Goal: Task Accomplishment & Management: Manage account settings

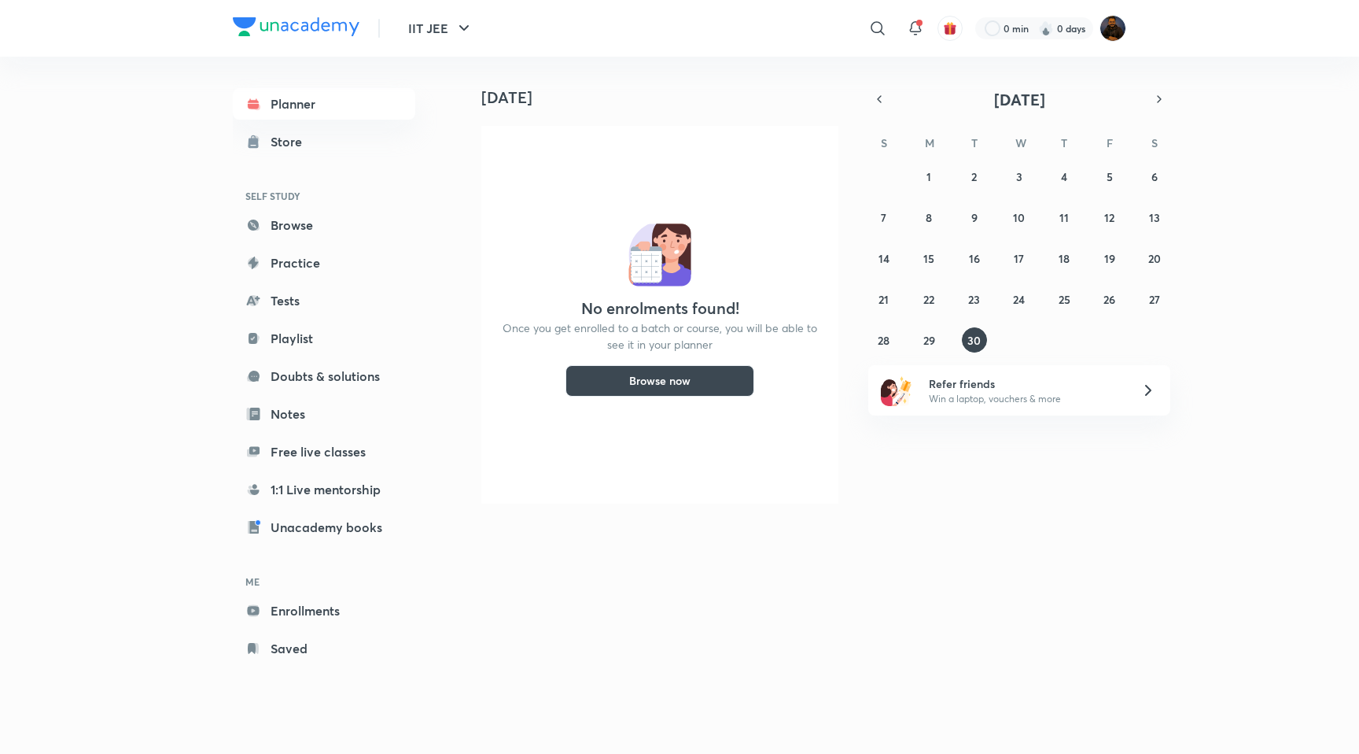
click at [702, 41] on div "​" at bounding box center [748, 28] width 289 height 38
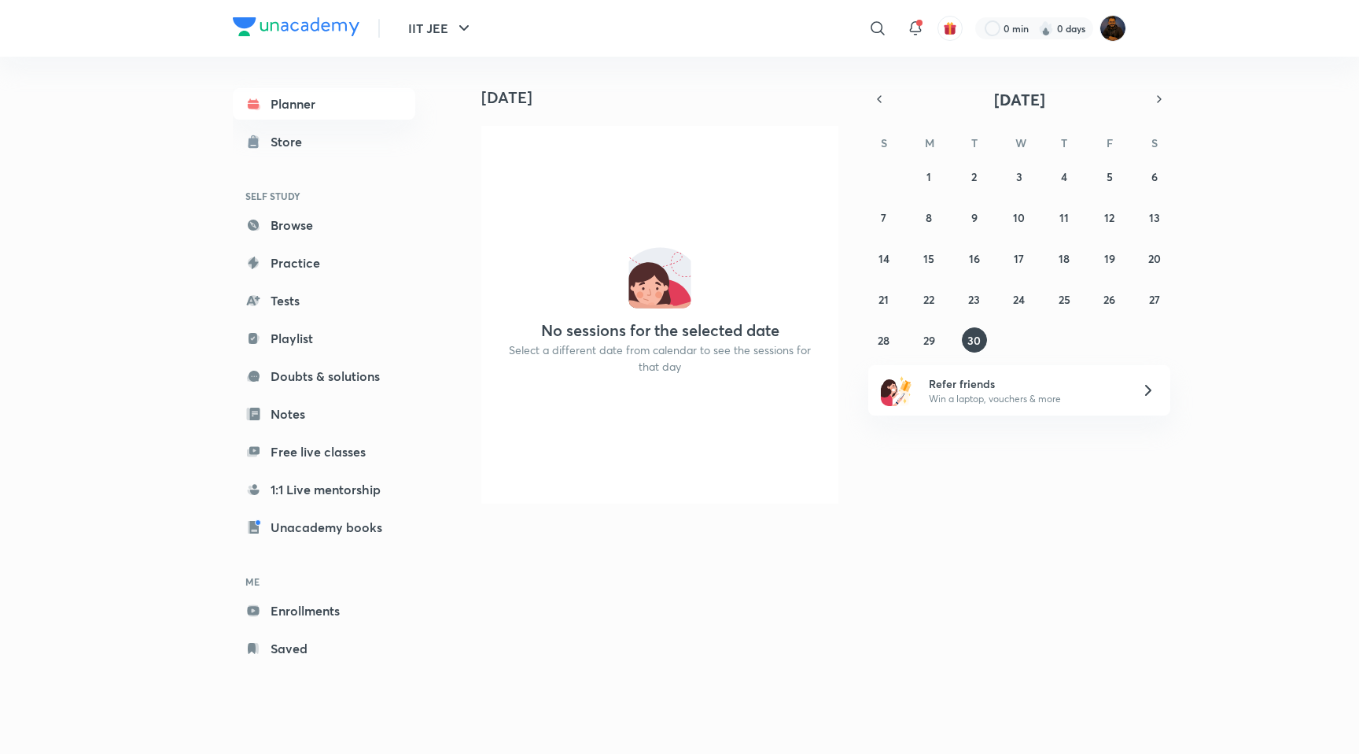
click at [748, 81] on div "[DATE]" at bounding box center [655, 82] width 392 height 50
click at [767, 36] on div "​" at bounding box center [748, 28] width 289 height 38
click at [802, 621] on div "Today Today No sessions for the selected date Select a different date from cale…" at bounding box center [792, 390] width 667 height 666
click at [657, 120] on div "Today No sessions for the selected date Select a different date from calendar t…" at bounding box center [653, 286] width 389 height 459
click at [824, 49] on div "IIT JEE ​ 0 min 0 days" at bounding box center [680, 28] width 894 height 57
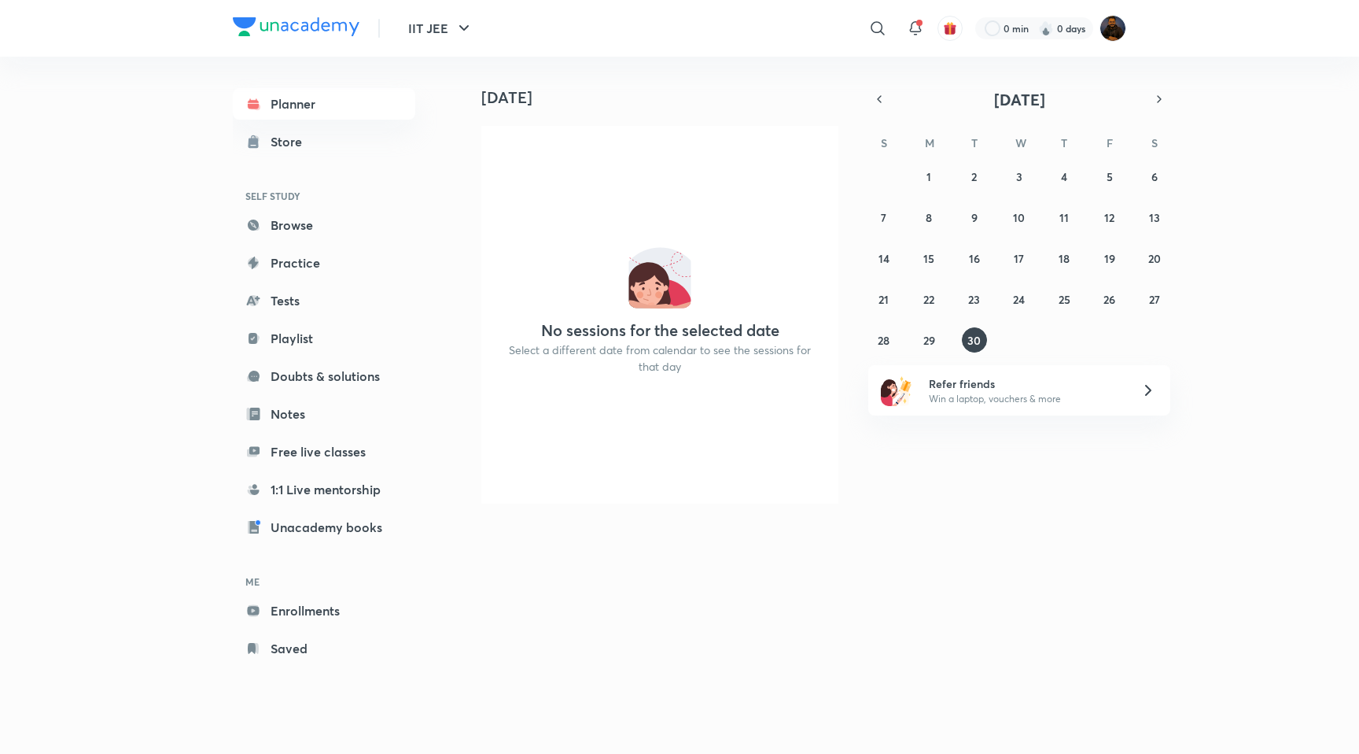
click at [745, 19] on div "​" at bounding box center [748, 28] width 289 height 38
click at [751, 72] on div "[DATE]" at bounding box center [655, 82] width 392 height 50
click at [584, 50] on div "IIT JEE ​ 0 min 0 days" at bounding box center [680, 28] width 894 height 57
click at [728, 91] on h4 "[DATE]" at bounding box center [666, 97] width 370 height 19
click at [919, 39] on div at bounding box center [915, 28] width 31 height 31
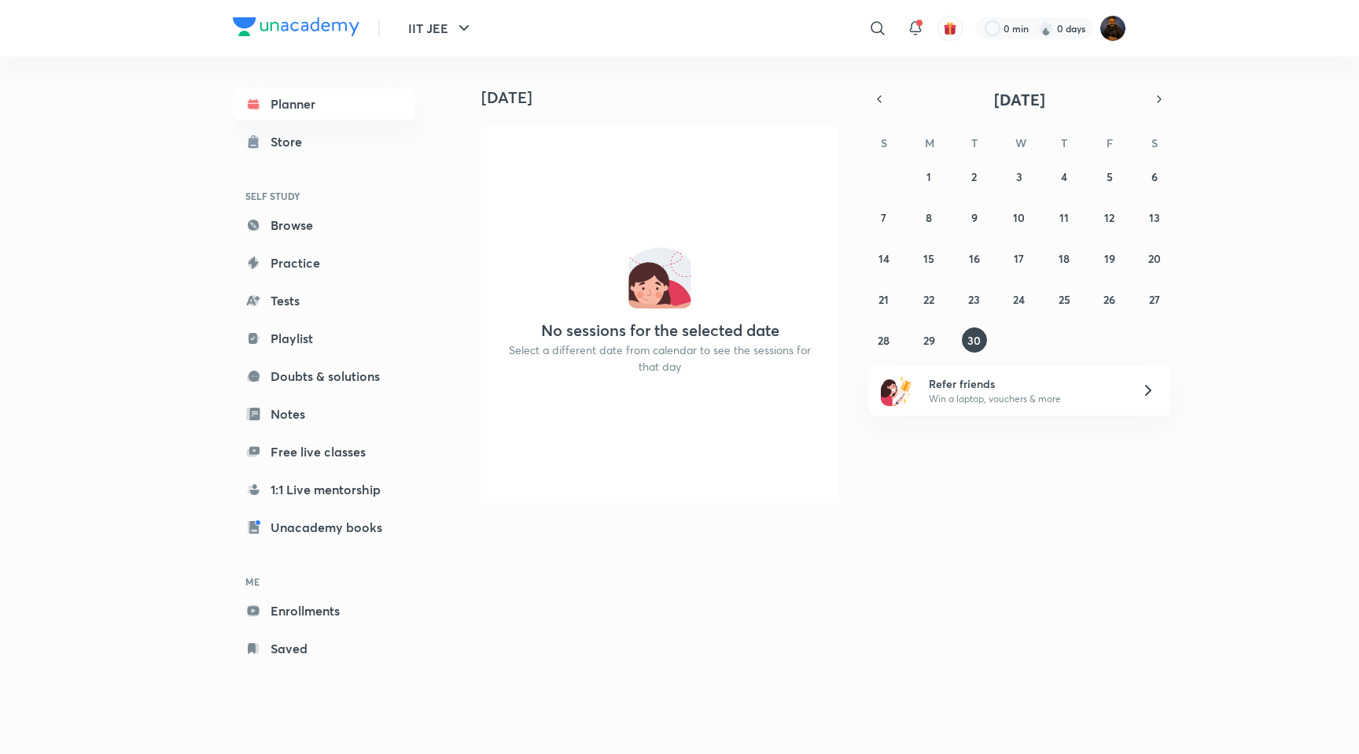
click at [1108, 42] on div "​ 0 min 0 days" at bounding box center [865, 28] width 522 height 38
click at [1115, 31] on img at bounding box center [1113, 28] width 27 height 27
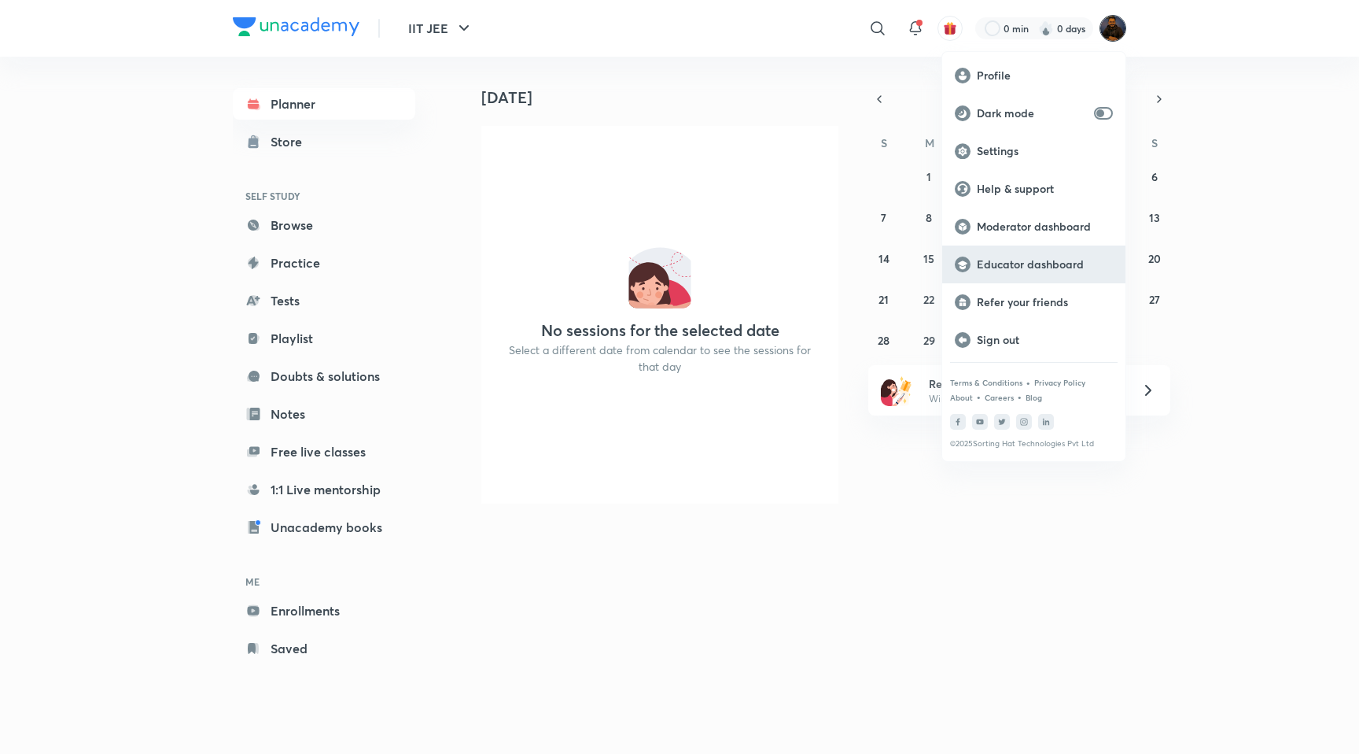
click at [1010, 256] on div "Educator dashboard" at bounding box center [1033, 264] width 183 height 38
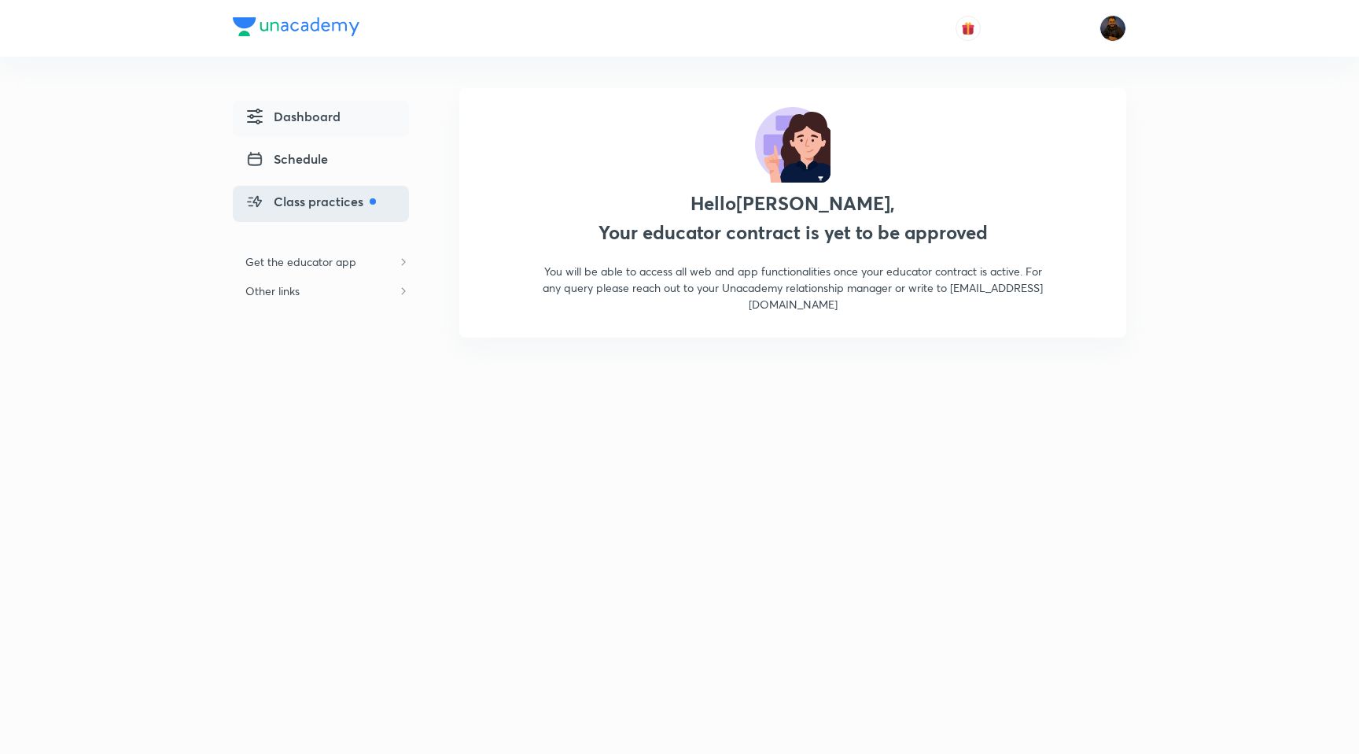
click at [355, 211] on link "Class practices" at bounding box center [321, 204] width 176 height 36
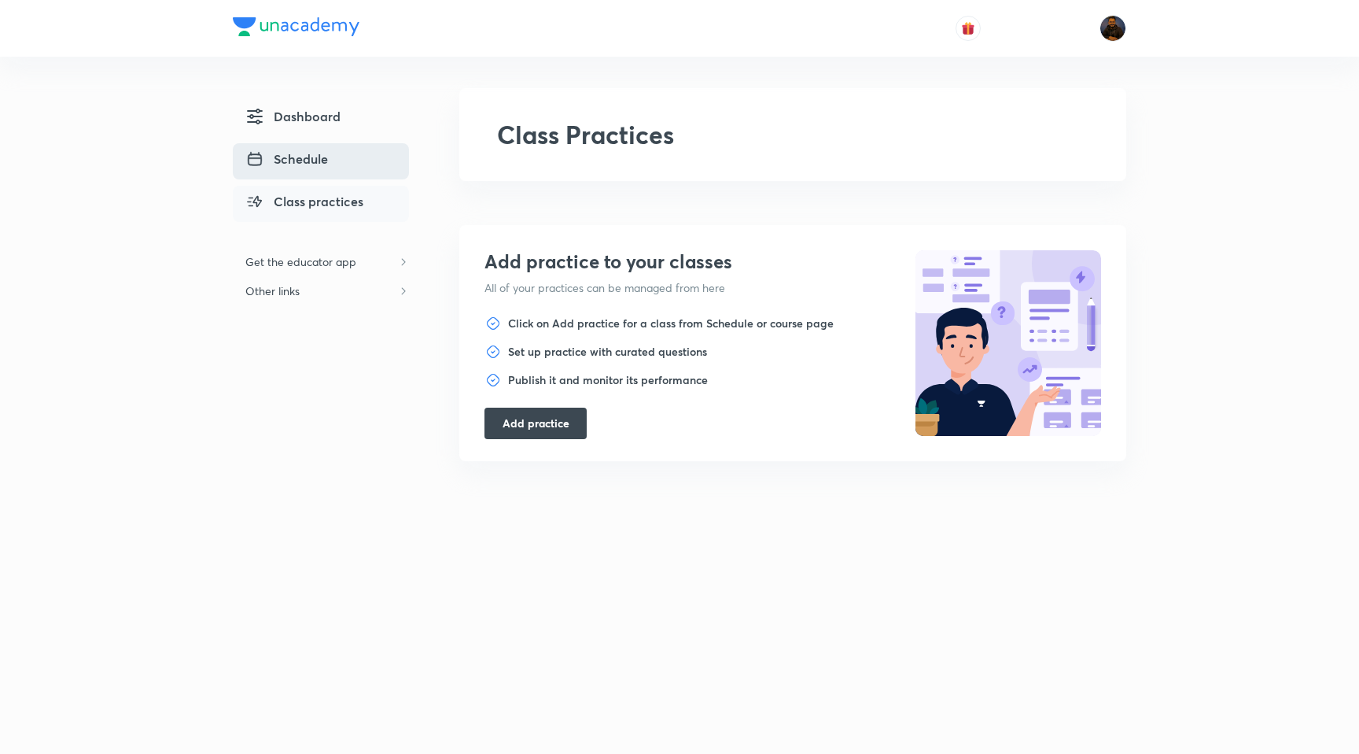
click at [332, 179] on link "Schedule" at bounding box center [321, 161] width 176 height 36
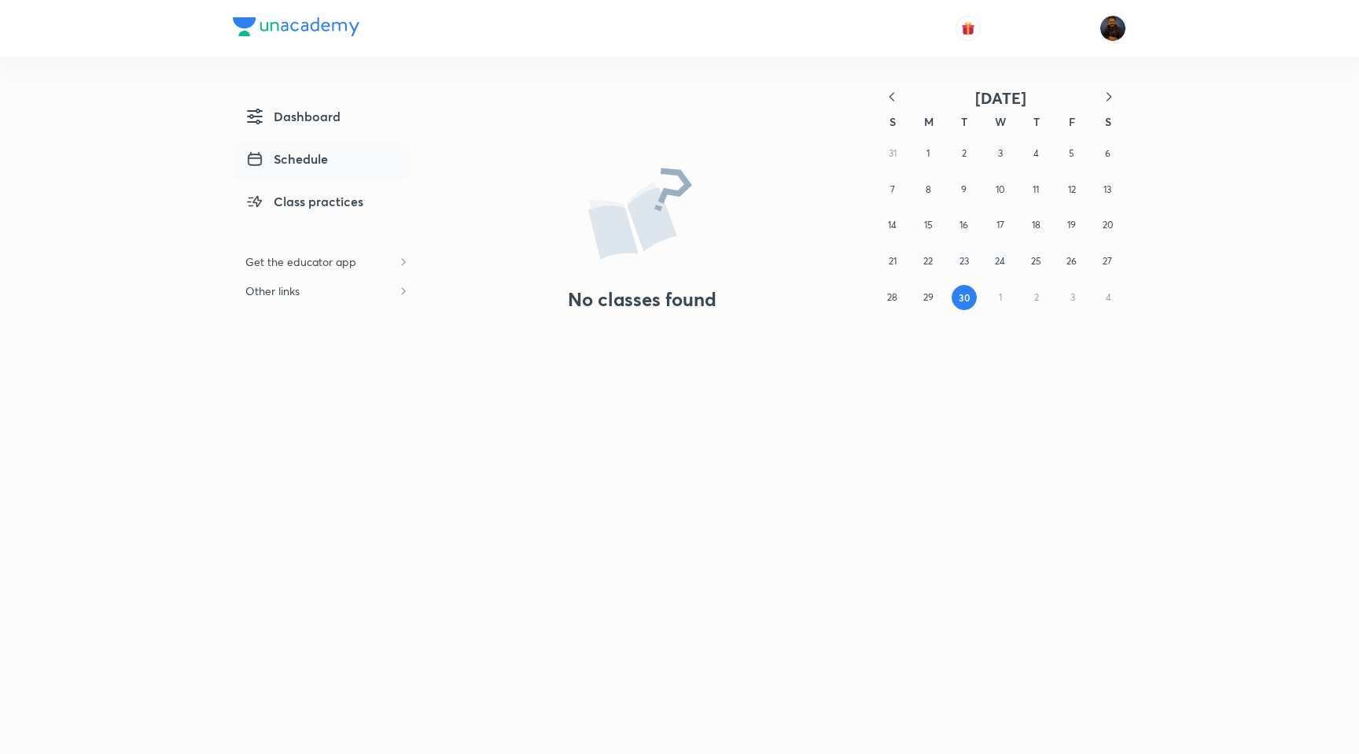
click at [877, 141] on div "31 1 2 3 4 5 6 7 8 9 10 11 12 13 14 15 16 17 18 19 20 21 22 23 24 25 26 27 28 2…" at bounding box center [1001, 224] width 252 height 179
click at [1108, 21] on img at bounding box center [1113, 28] width 27 height 27
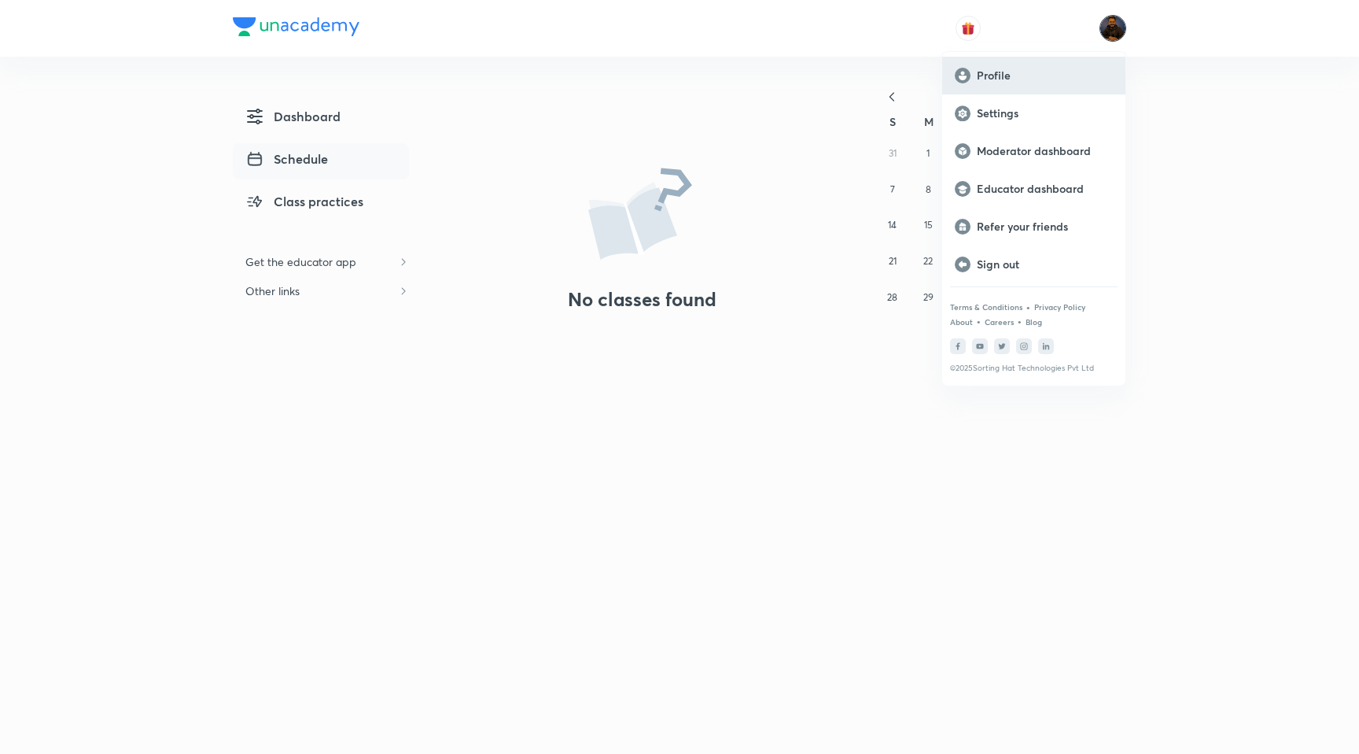
click at [1007, 84] on div "Profile" at bounding box center [1033, 76] width 183 height 38
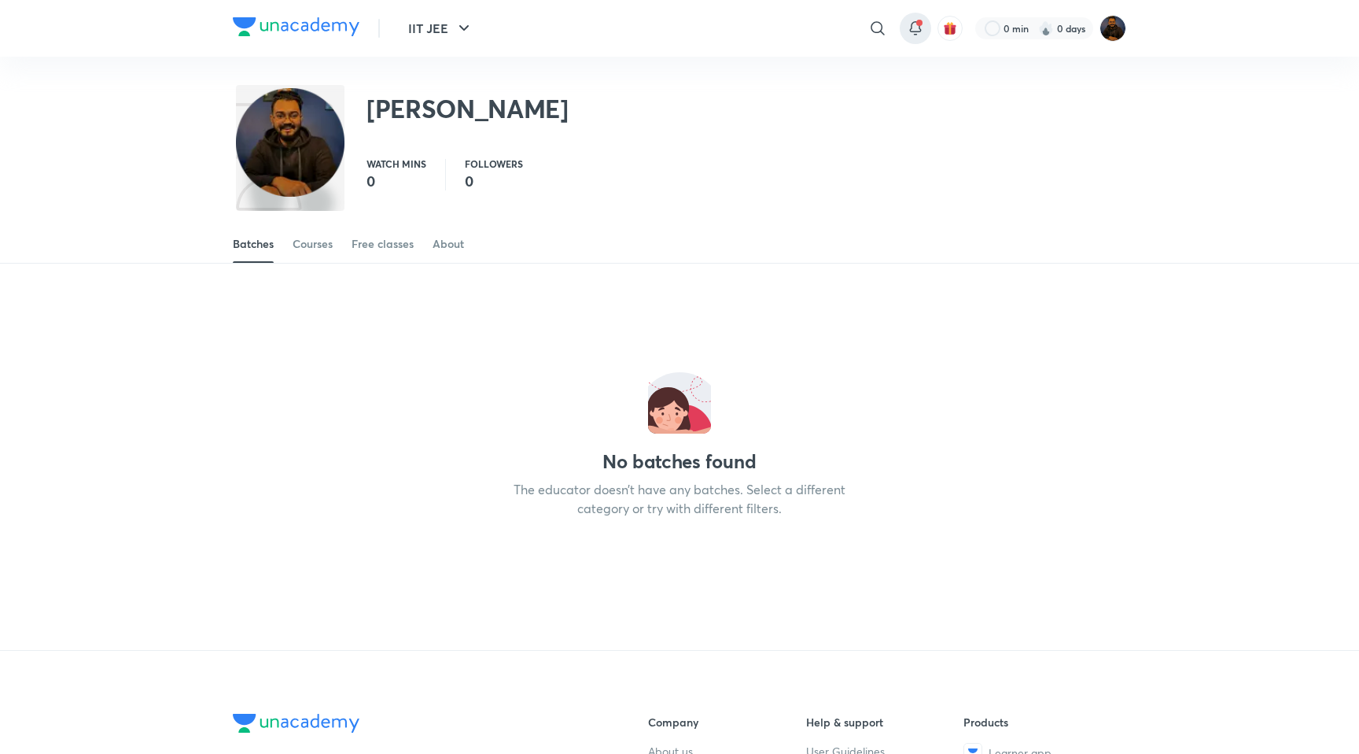
click at [908, 38] on div at bounding box center [915, 28] width 31 height 31
click at [920, 27] on icon at bounding box center [915, 28] width 19 height 19
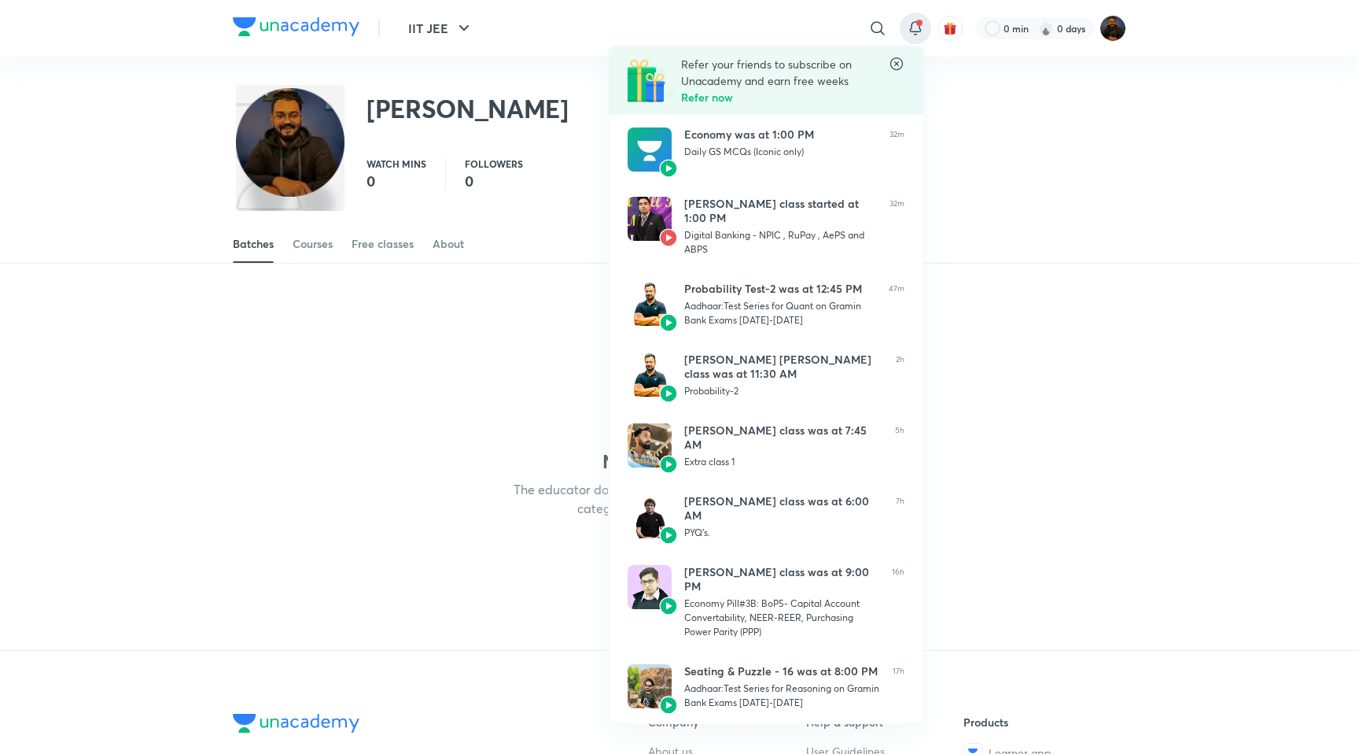
click at [533, 65] on div at bounding box center [679, 377] width 1359 height 754
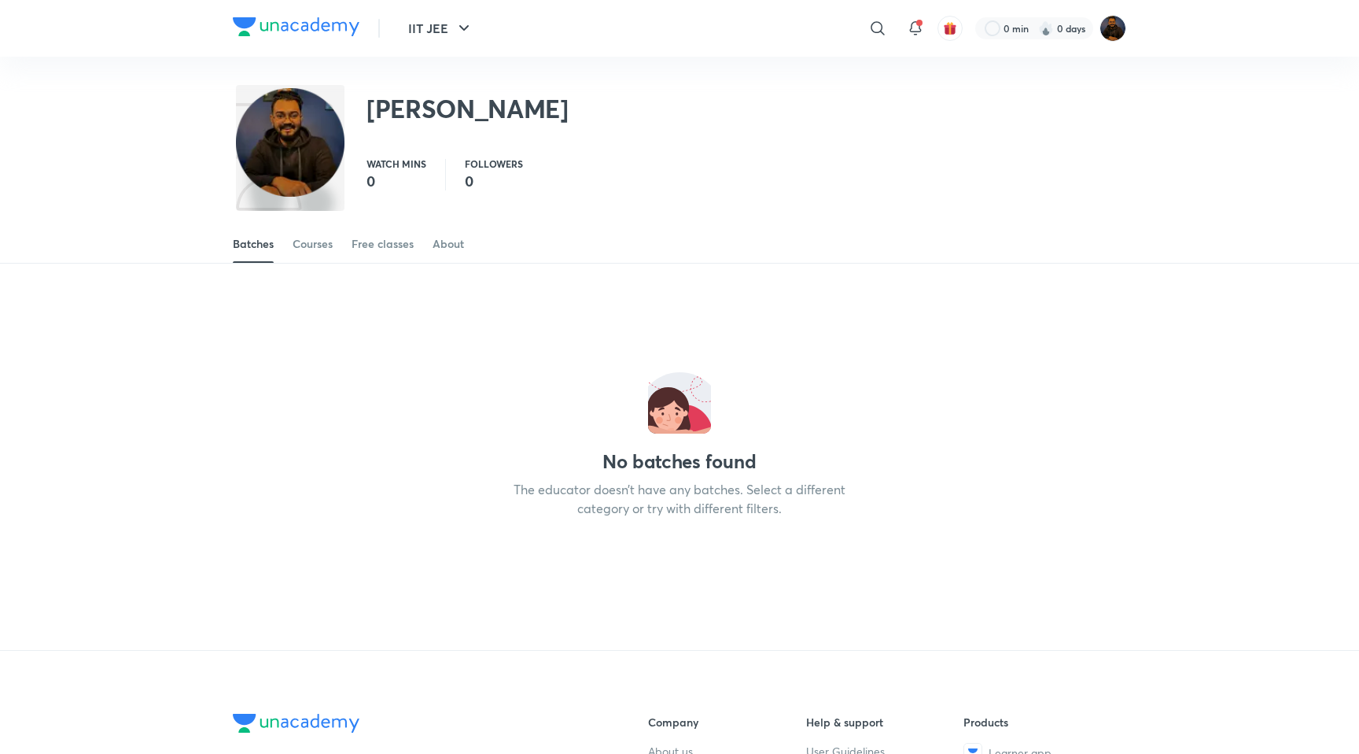
click at [348, 38] on div at bounding box center [296, 28] width 127 height 23
